Goal: Obtain resource: Download file/media

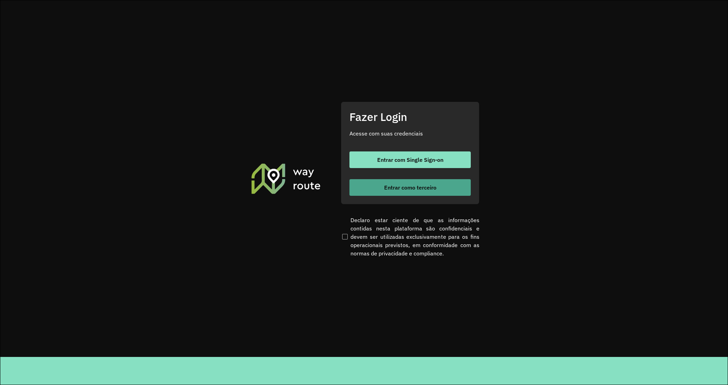
click at [444, 184] on button "Entrar como terceiro" at bounding box center [409, 187] width 121 height 17
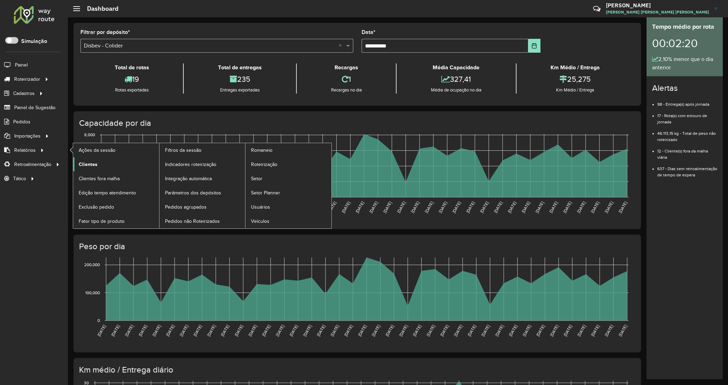
click at [86, 165] on span "Clientes" at bounding box center [88, 164] width 19 height 7
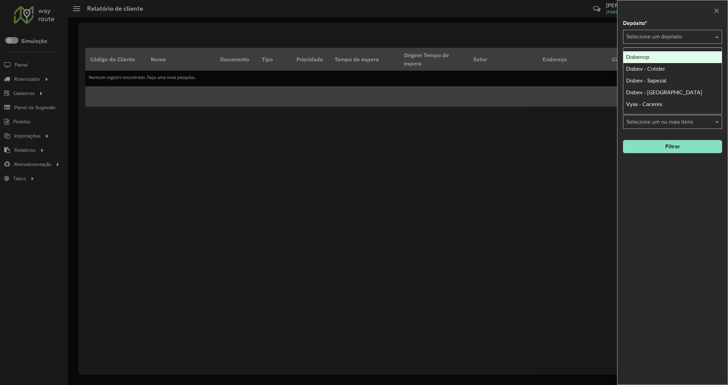
drag, startPoint x: 643, startPoint y: 34, endPoint x: 642, endPoint y: 58, distance: 24.0
click at [644, 34] on input "text" at bounding box center [665, 37] width 78 height 8
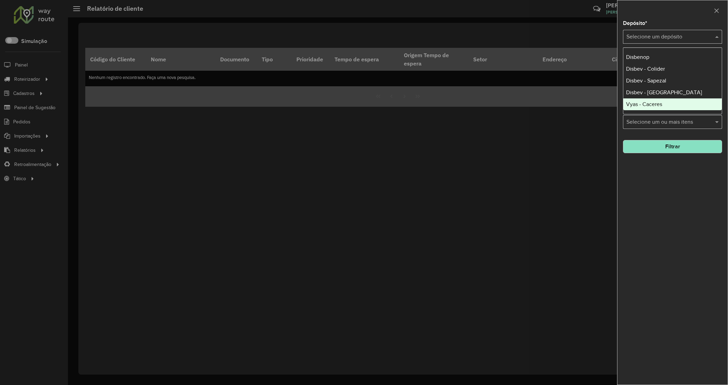
click at [638, 101] on div "Vyas - Caceres" at bounding box center [672, 104] width 98 height 12
click at [661, 145] on button "Filtrar" at bounding box center [672, 146] width 99 height 13
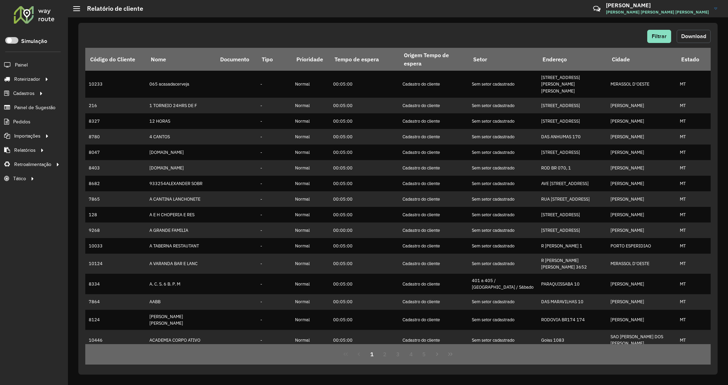
click at [684, 34] on span "Download" at bounding box center [693, 36] width 25 height 6
